Goal: Find specific page/section: Find specific page/section

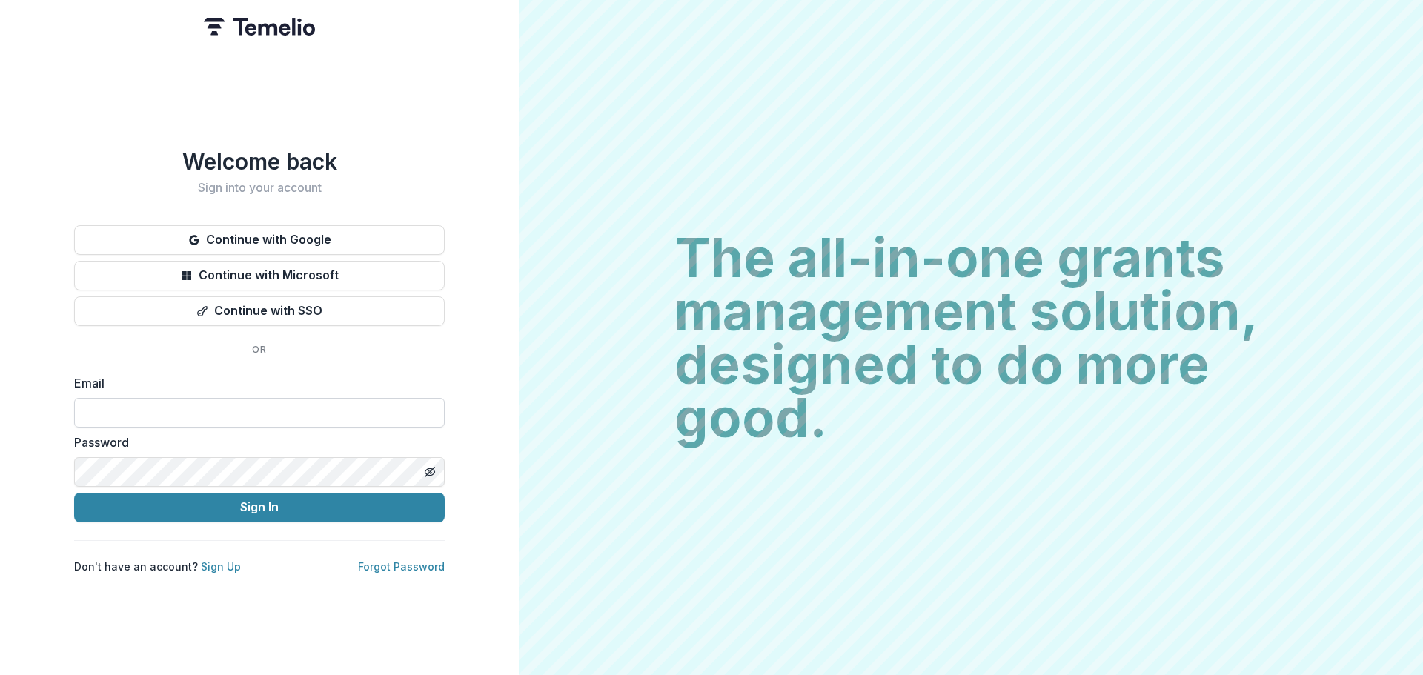
click at [168, 405] on input at bounding box center [259, 413] width 371 height 30
type input "**********"
click at [74, 493] on button "Sign In" at bounding box center [259, 508] width 371 height 30
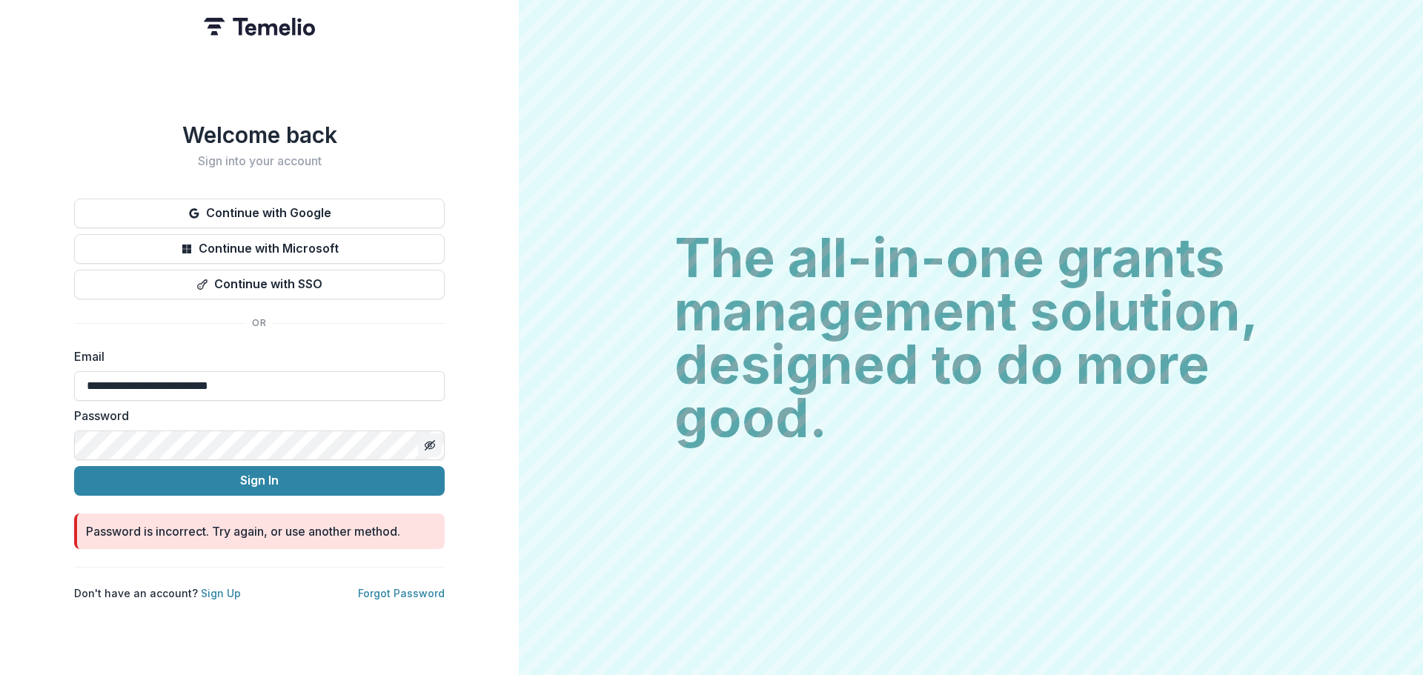
click at [428, 439] on icon "Toggle password visibility" at bounding box center [430, 445] width 12 height 12
click at [74, 466] on button "Sign In" at bounding box center [259, 481] width 371 height 30
click at [0, 343] on div "**********" at bounding box center [259, 337] width 519 height 675
click at [74, 466] on button "Sign In" at bounding box center [259, 481] width 371 height 30
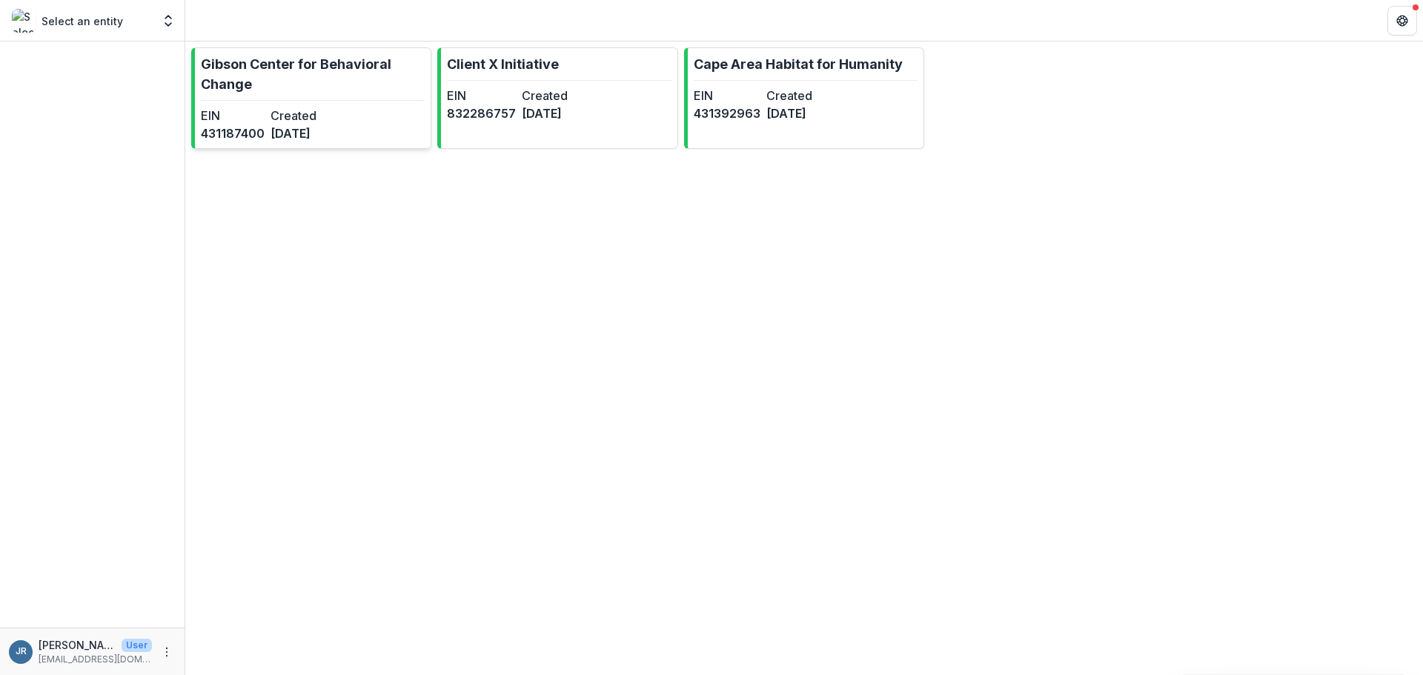
click at [299, 67] on p "Gibson Center for Behavioral Change" at bounding box center [313, 74] width 224 height 40
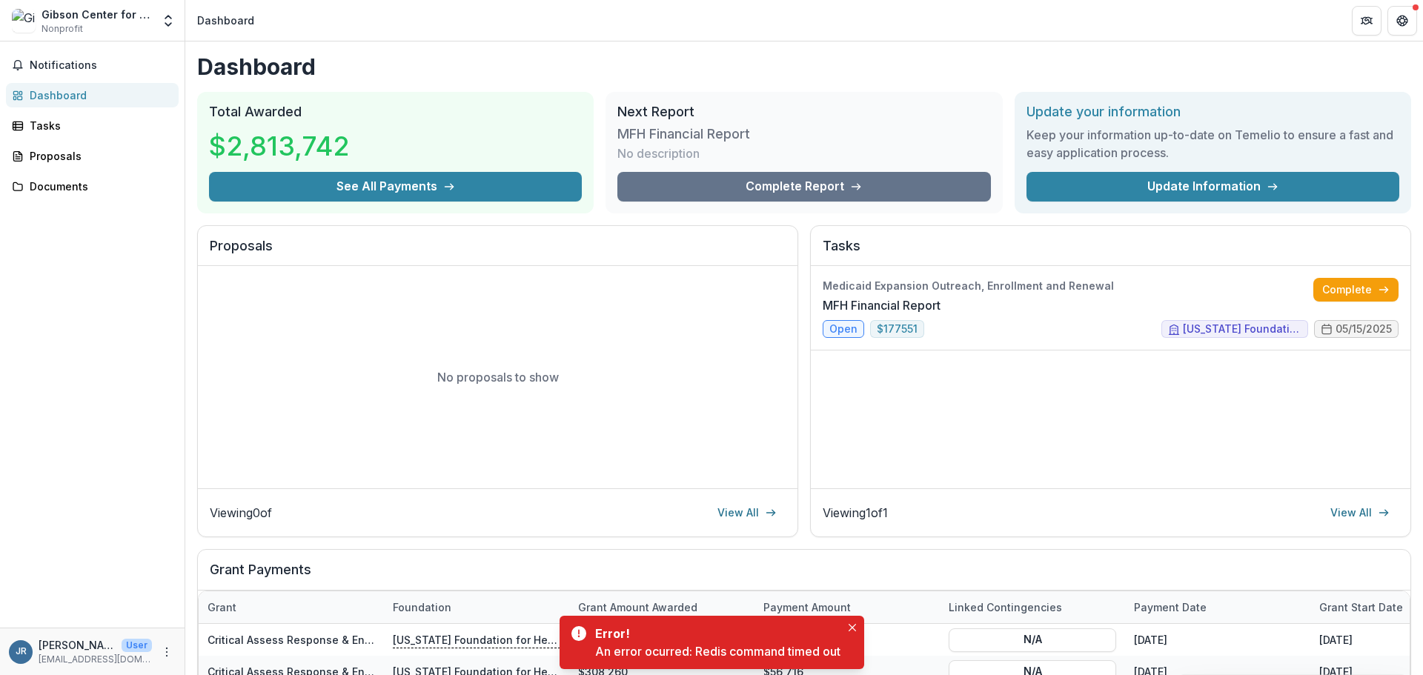
drag, startPoint x: 857, startPoint y: 624, endPoint x: 235, endPoint y: 474, distance: 639.5
click at [856, 624] on icon "Close" at bounding box center [851, 627] width 7 height 7
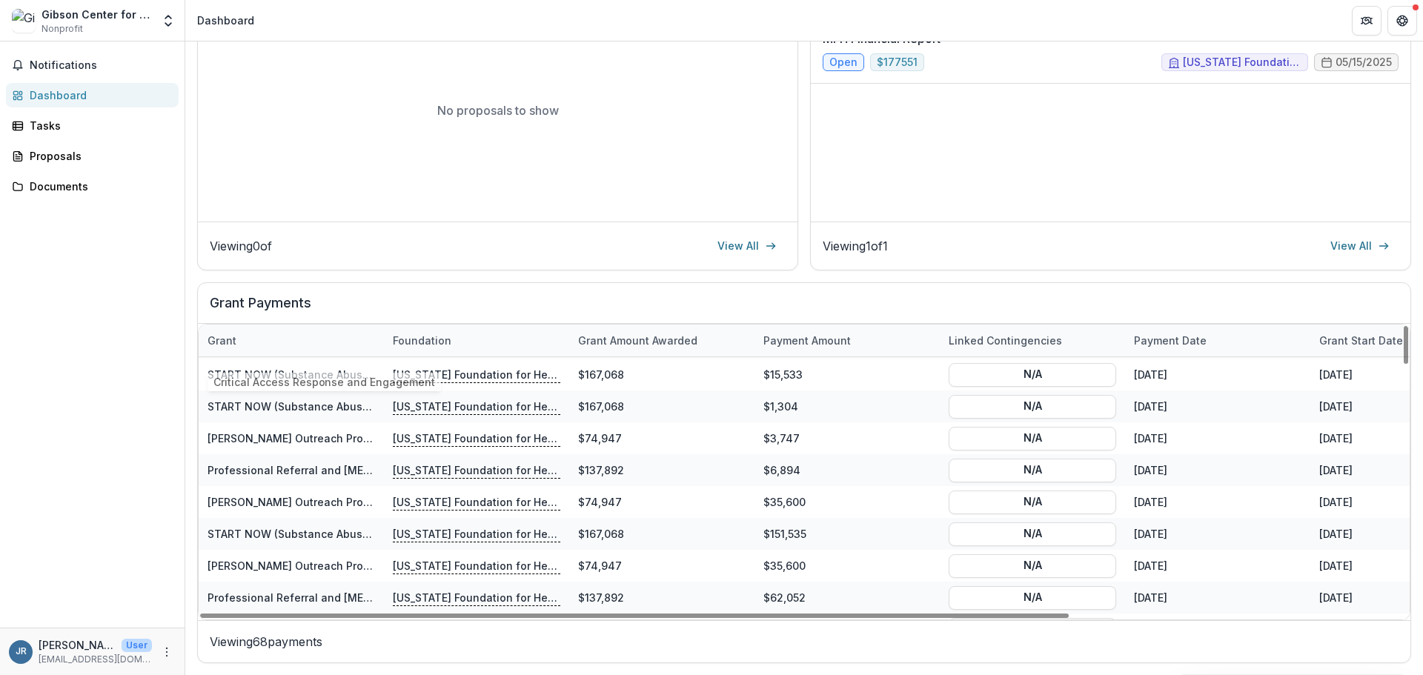
scroll to position [519, 0]
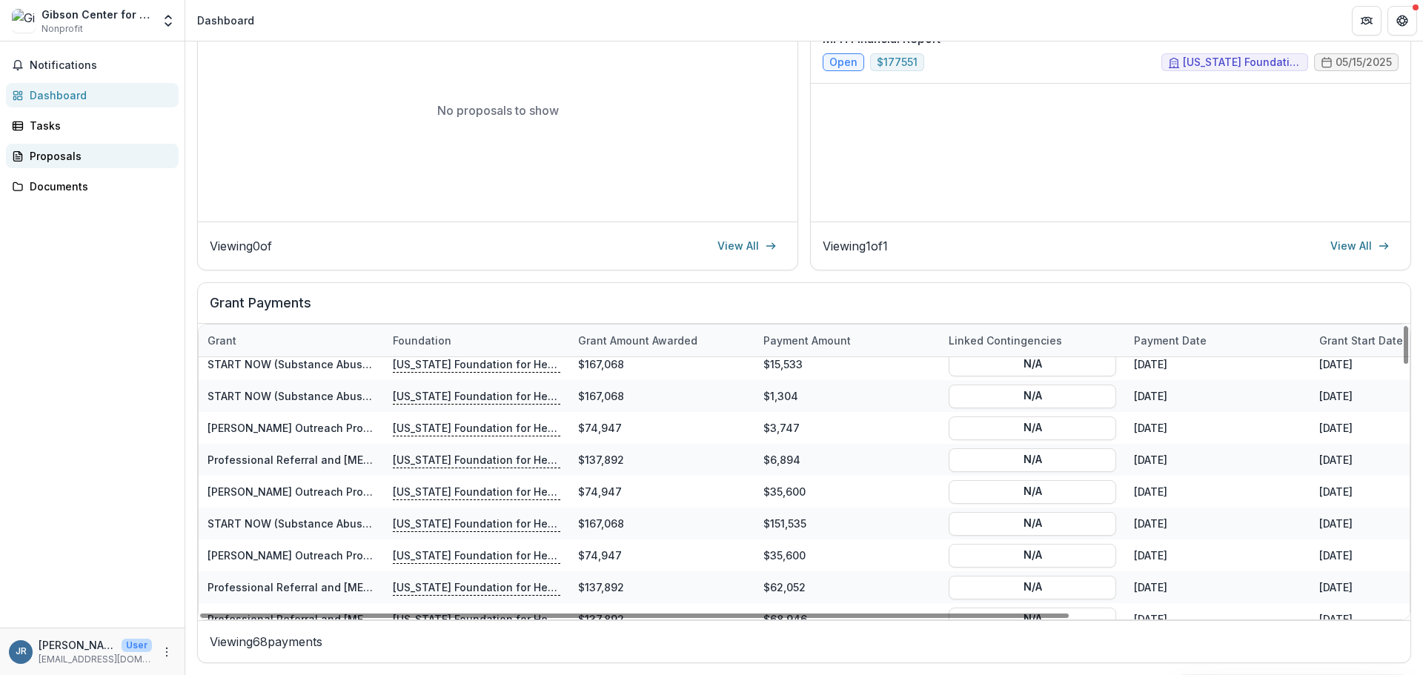
click at [42, 153] on div "Proposals" at bounding box center [98, 156] width 137 height 16
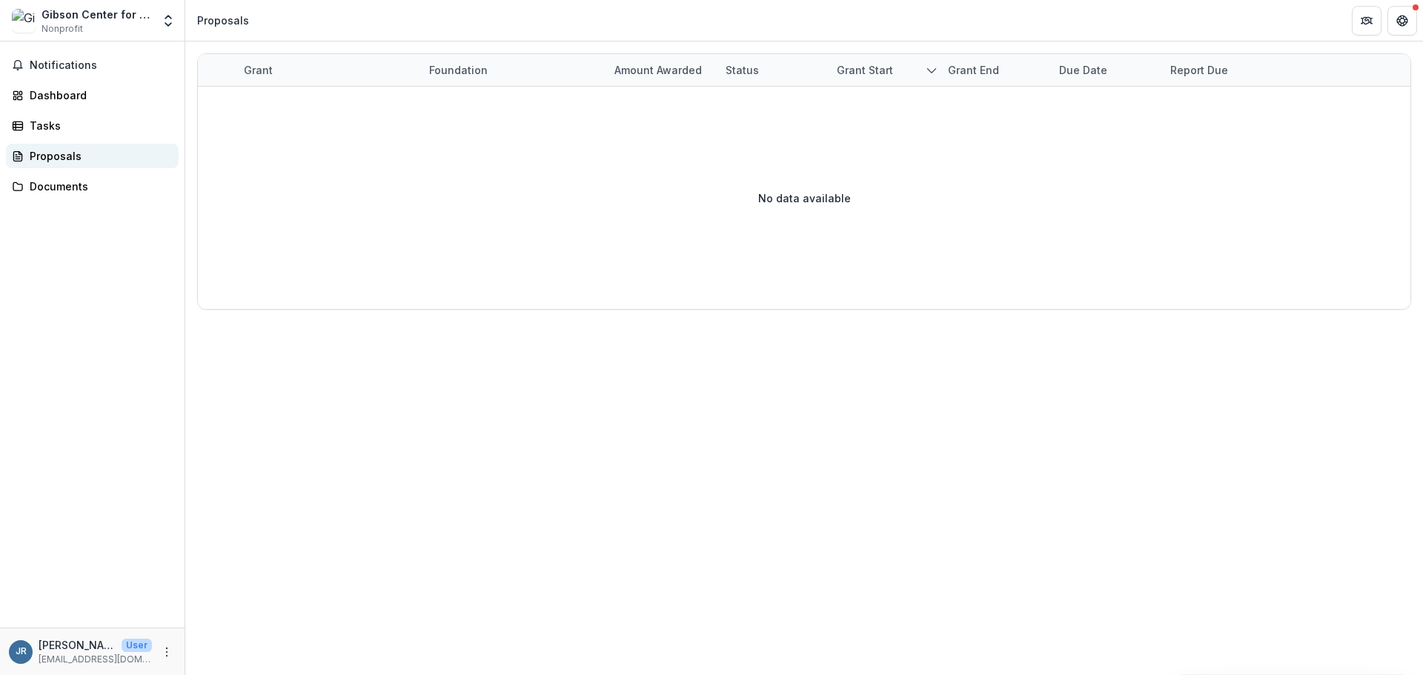
click at [44, 159] on div "Proposals" at bounding box center [98, 156] width 137 height 16
click at [144, 12] on div "Gibson Center for Behavioral Change" at bounding box center [96, 15] width 110 height 16
click at [168, 23] on icon "Open entity switcher" at bounding box center [168, 20] width 15 height 15
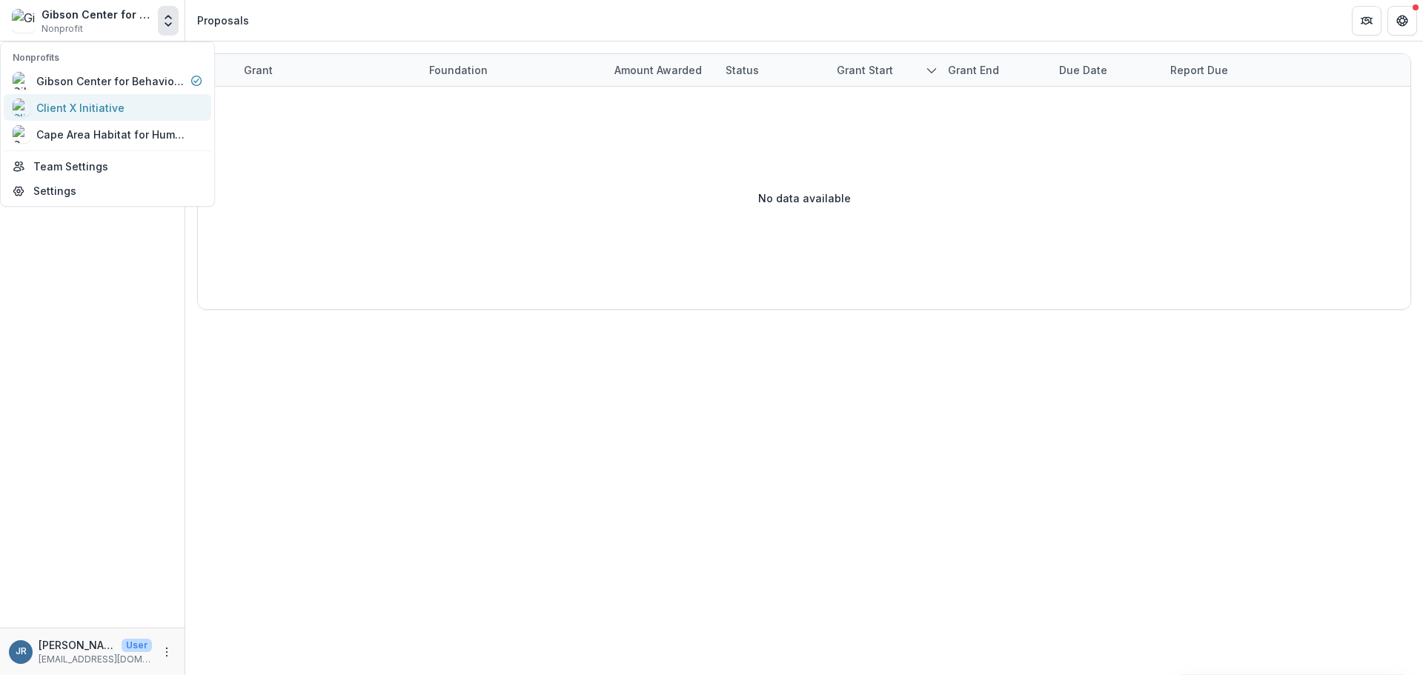
click at [111, 107] on div "Client X Initiative" at bounding box center [80, 108] width 88 height 16
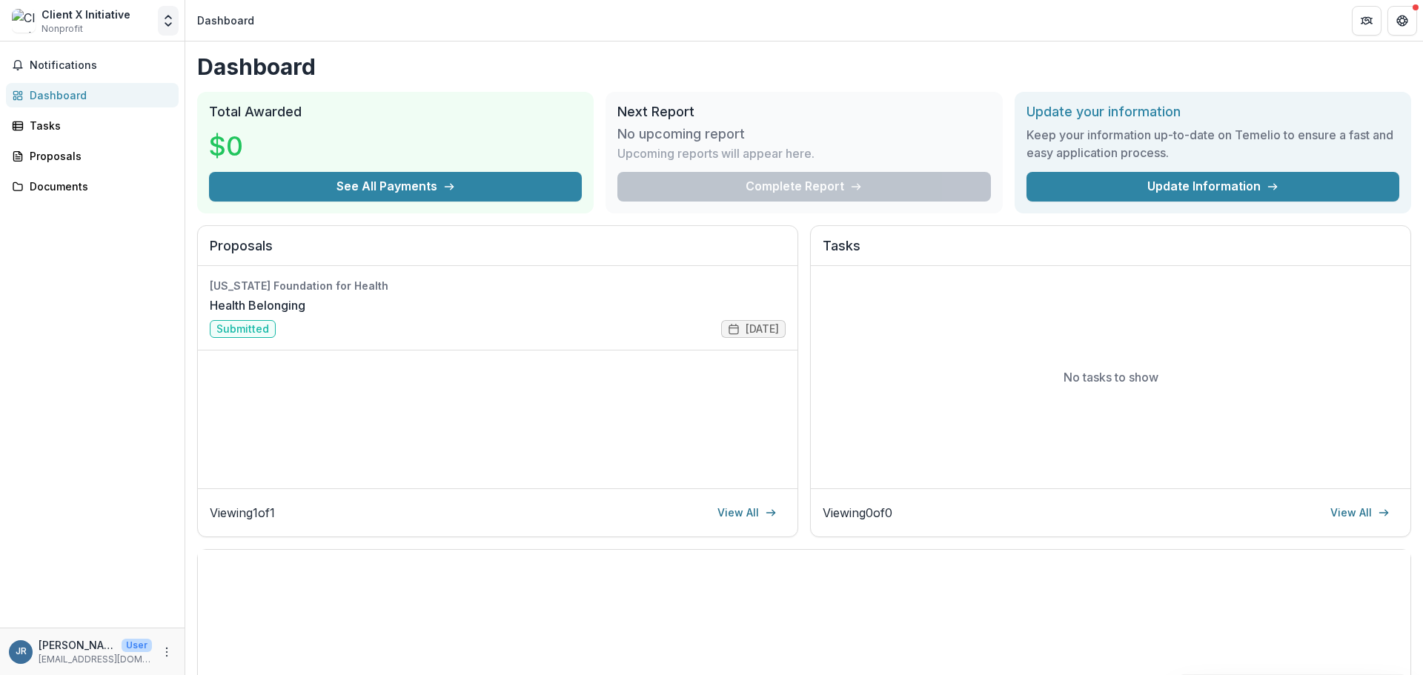
click at [165, 21] on icon "Open entity switcher" at bounding box center [168, 20] width 15 height 15
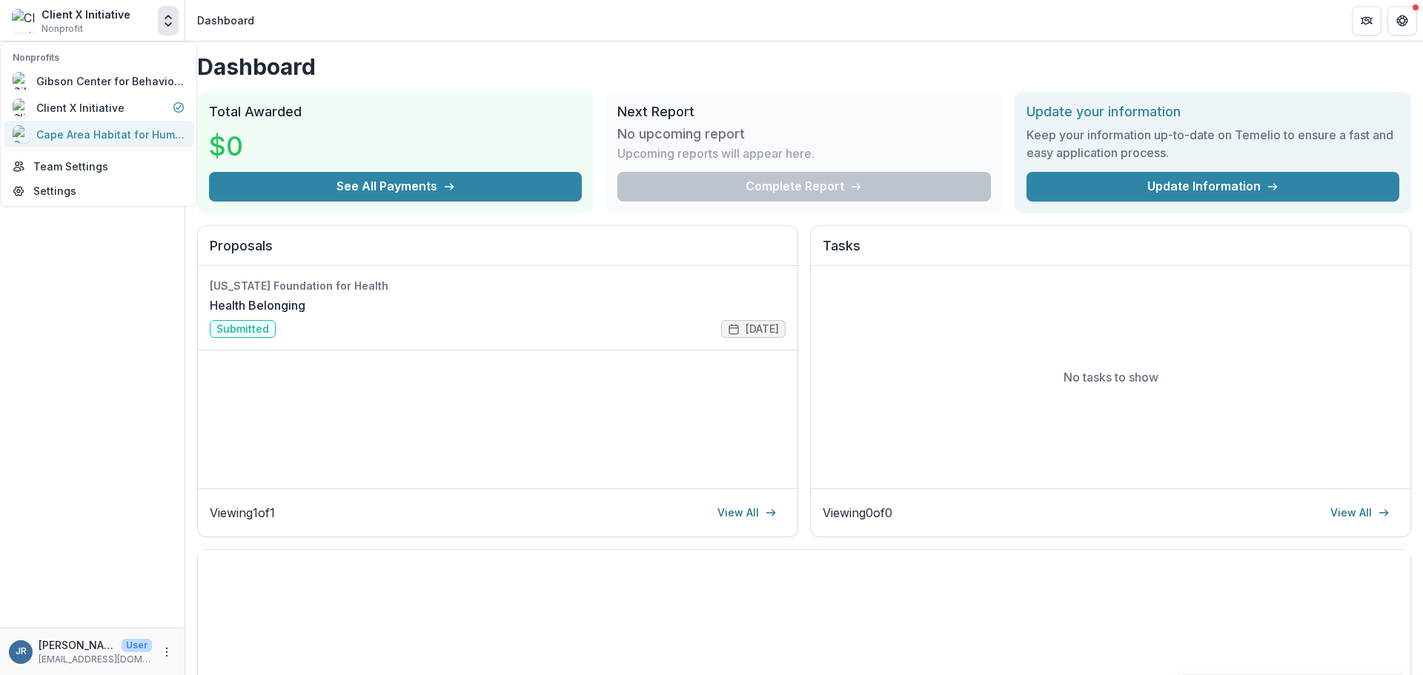
click at [100, 132] on div "Cape Area Habitat for Humanity" at bounding box center [110, 135] width 148 height 16
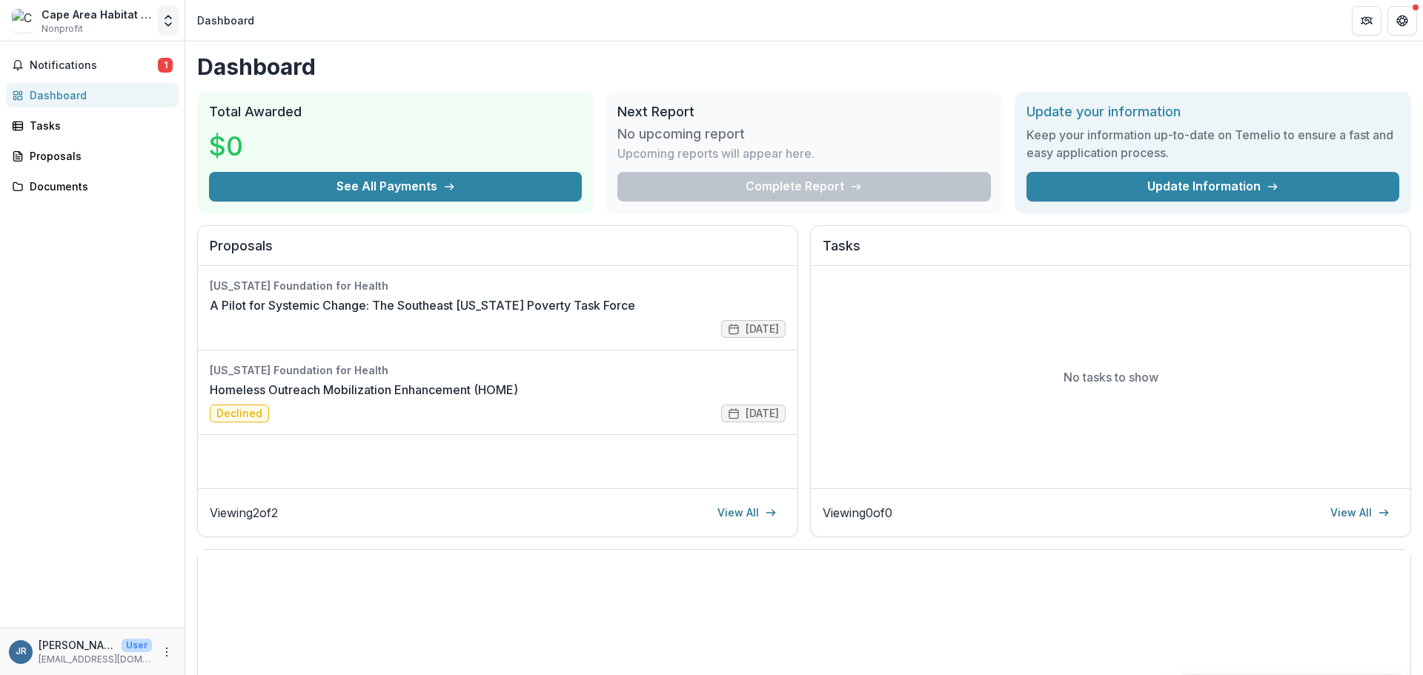
click at [167, 20] on icon "Open entity switcher" at bounding box center [168, 20] width 15 height 15
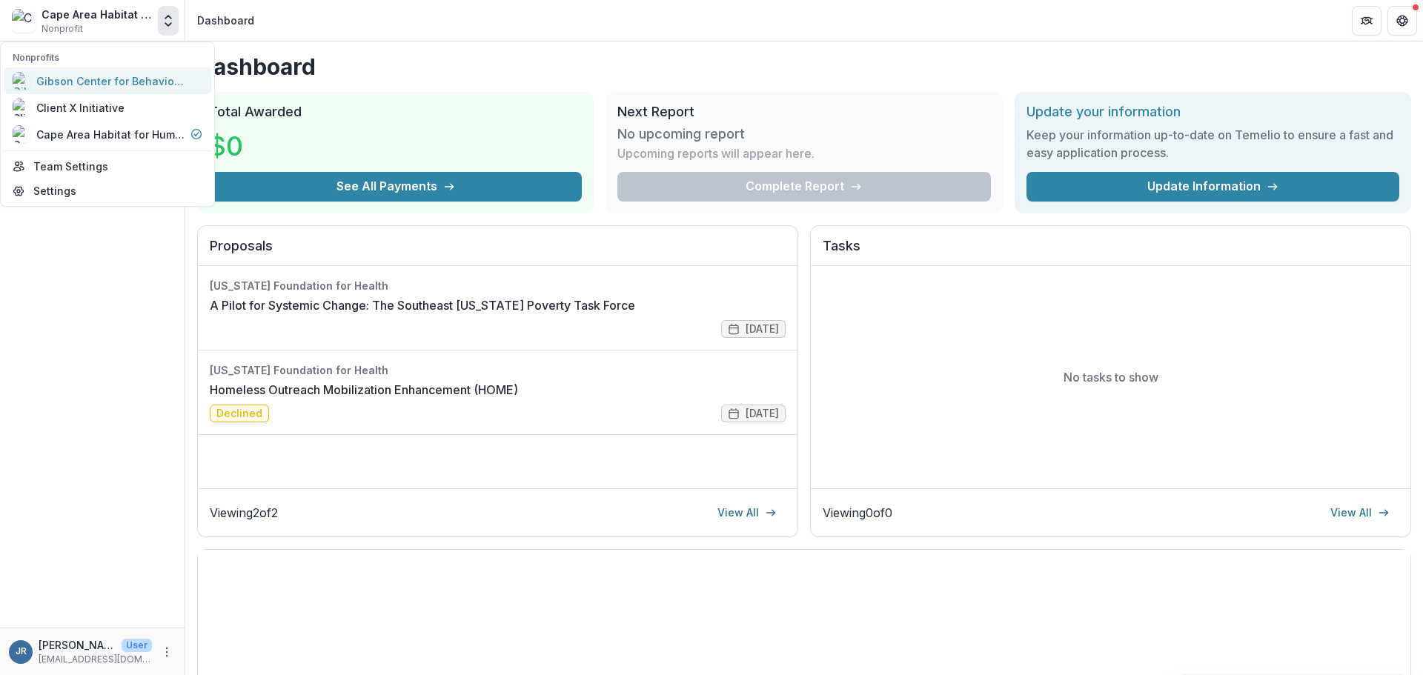
click at [96, 78] on div "Gibson Center for Behavioral Change" at bounding box center [110, 81] width 148 height 16
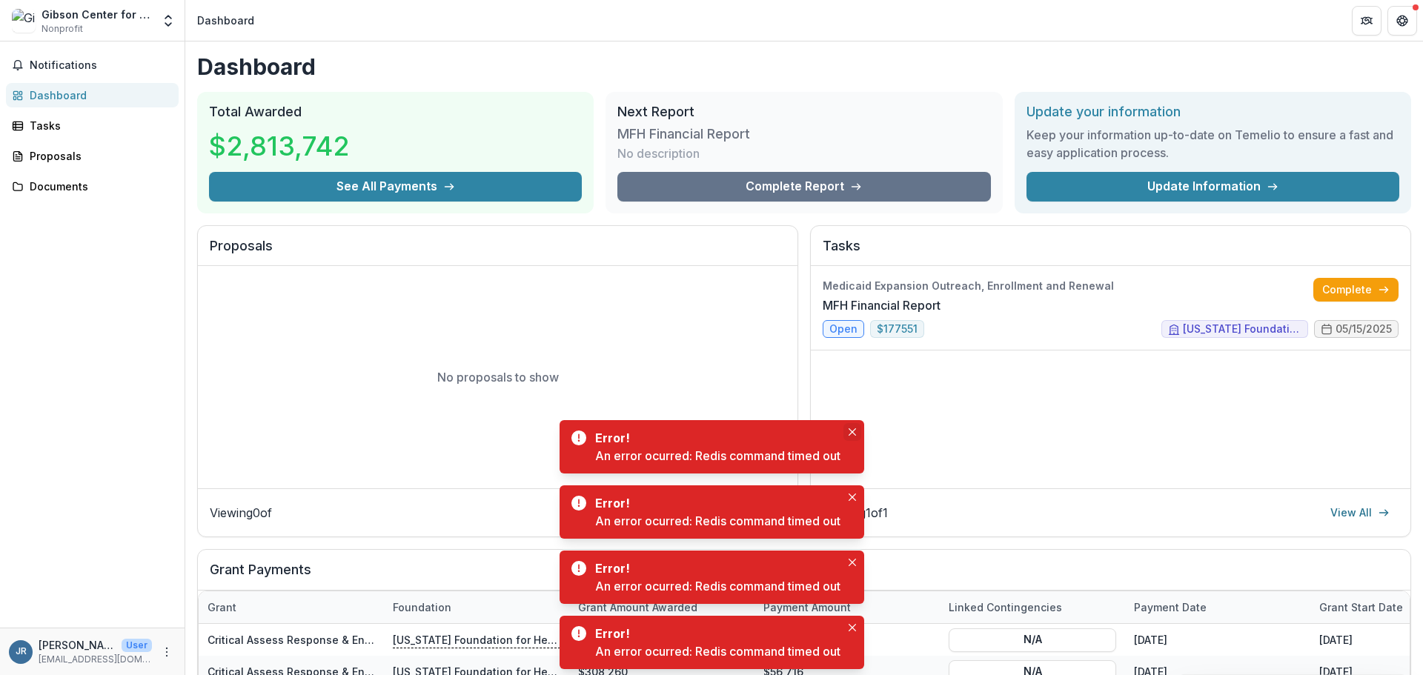
click at [854, 431] on icon "Close" at bounding box center [851, 431] width 7 height 7
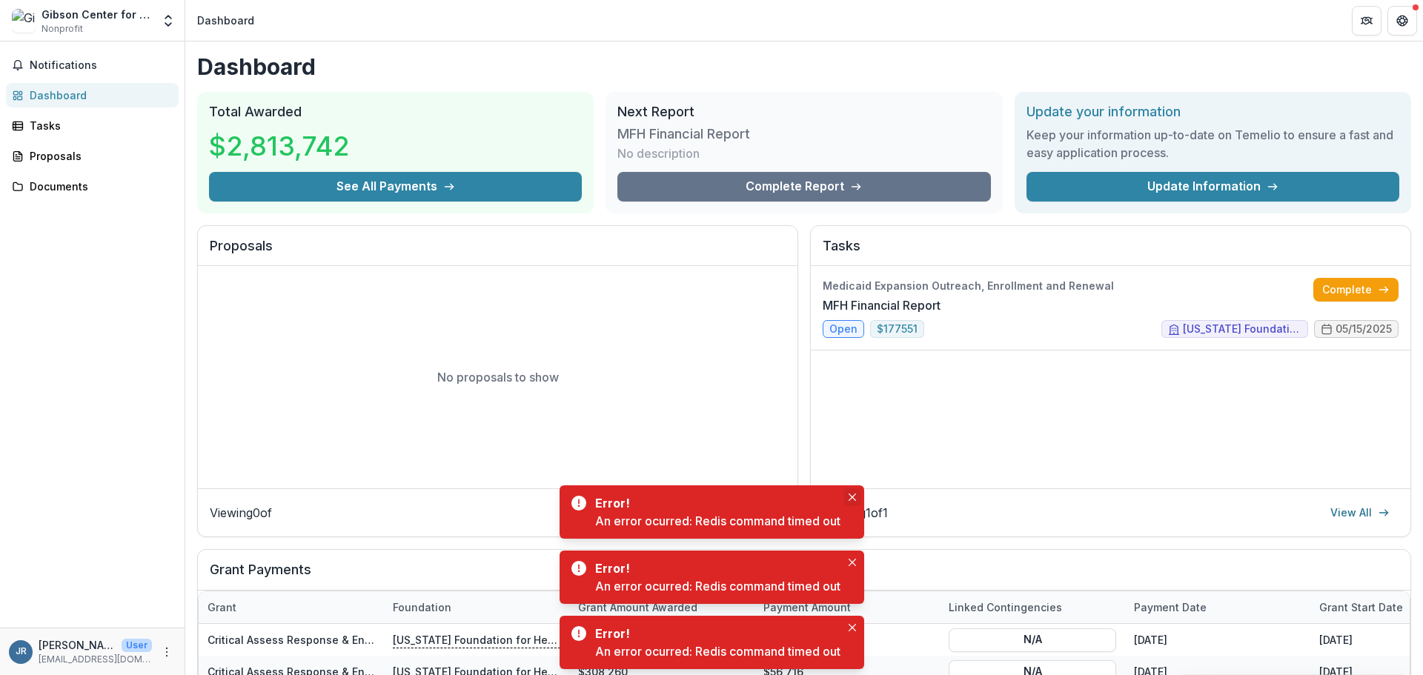
click at [851, 495] on icon "Close" at bounding box center [851, 497] width 7 height 7
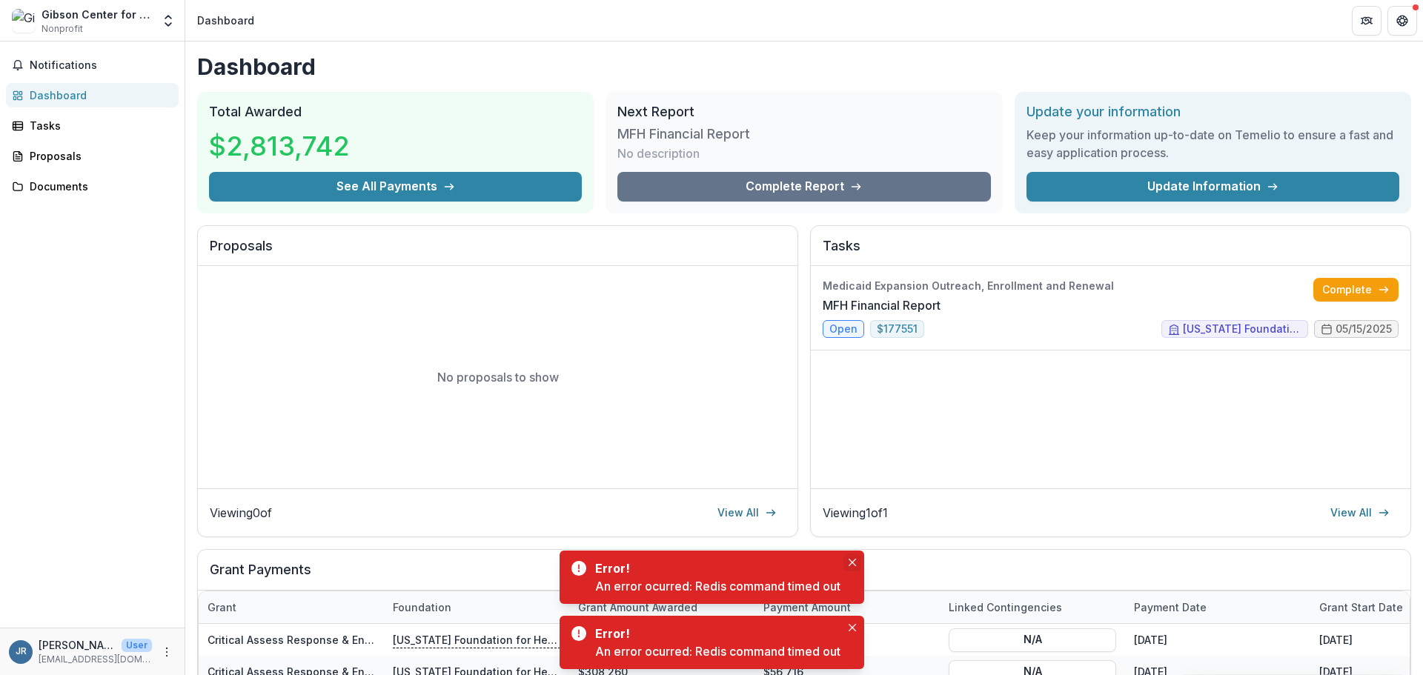
click at [853, 556] on button "Close" at bounding box center [852, 563] width 18 height 18
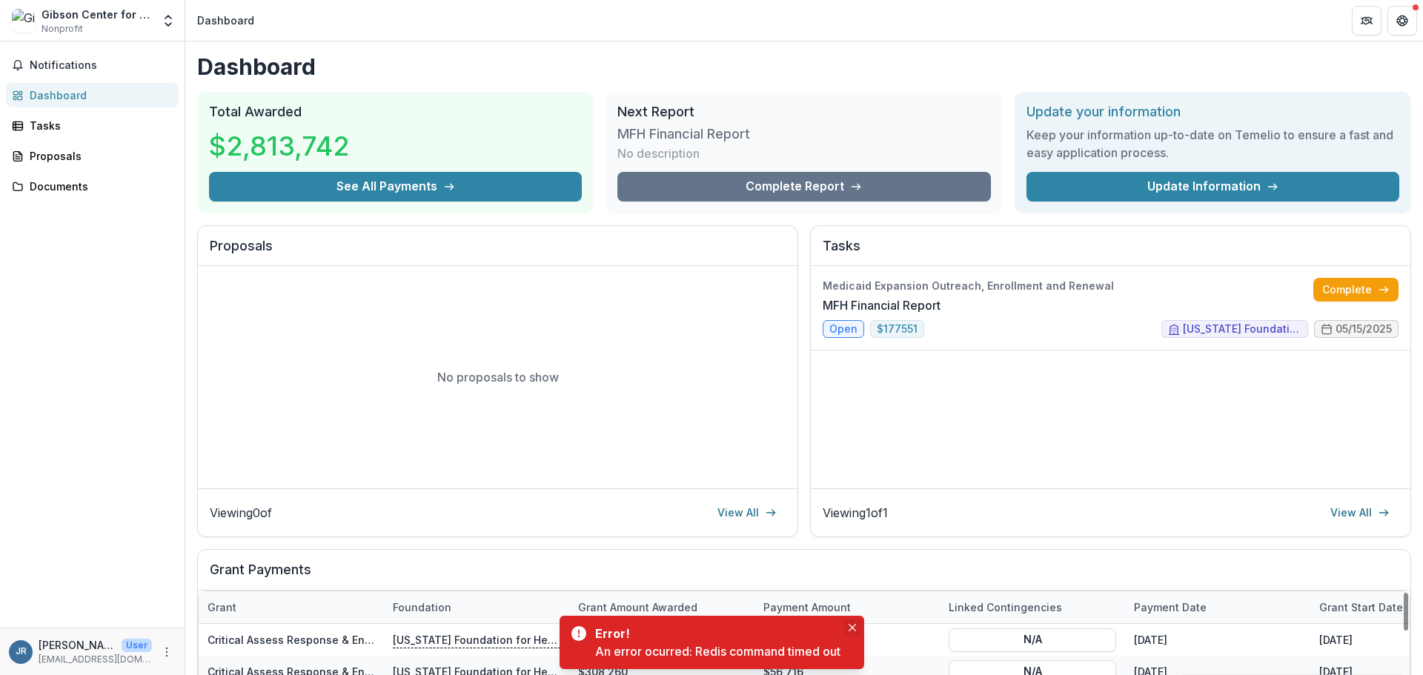
click at [852, 625] on icon "Close" at bounding box center [851, 627] width 7 height 7
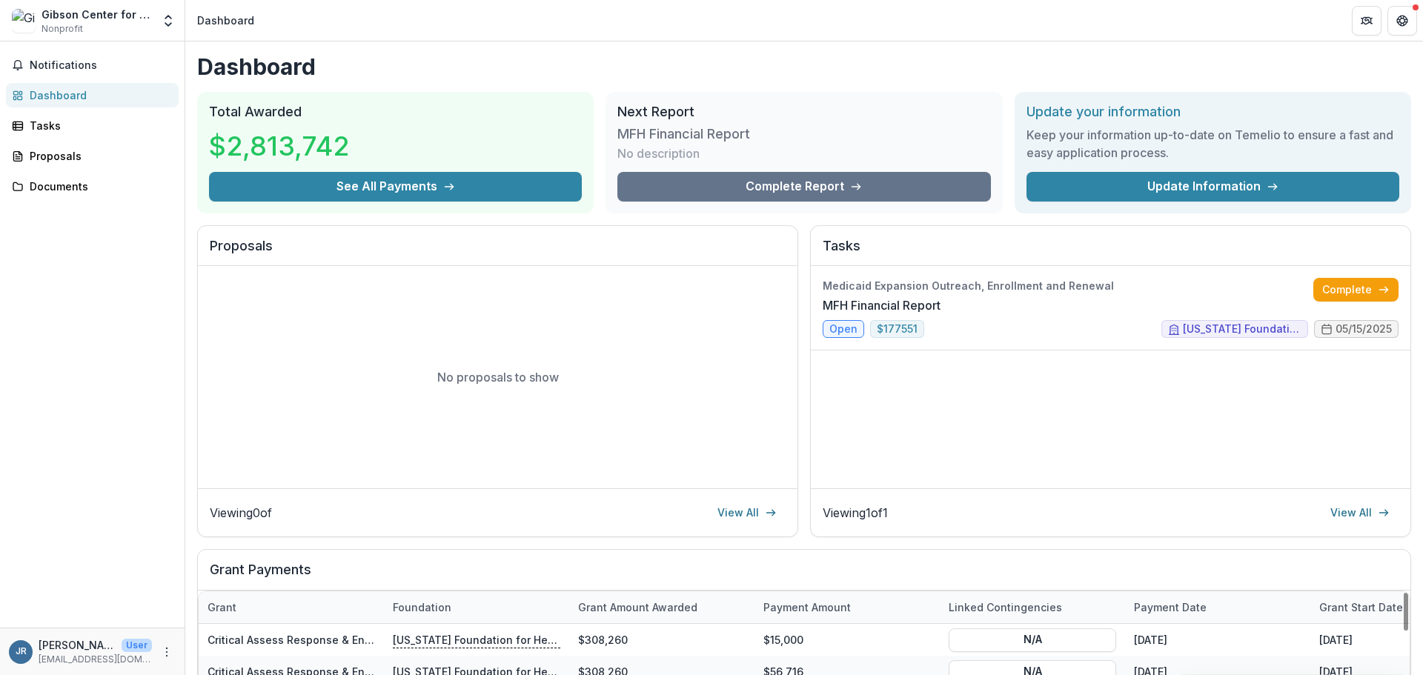
click at [387, 349] on div "No proposals to show" at bounding box center [497, 377] width 599 height 222
click at [386, 349] on div "No proposals to show" at bounding box center [497, 377] width 599 height 222
click at [733, 508] on link "View All" at bounding box center [746, 513] width 77 height 24
